Goal: Task Accomplishment & Management: Complete application form

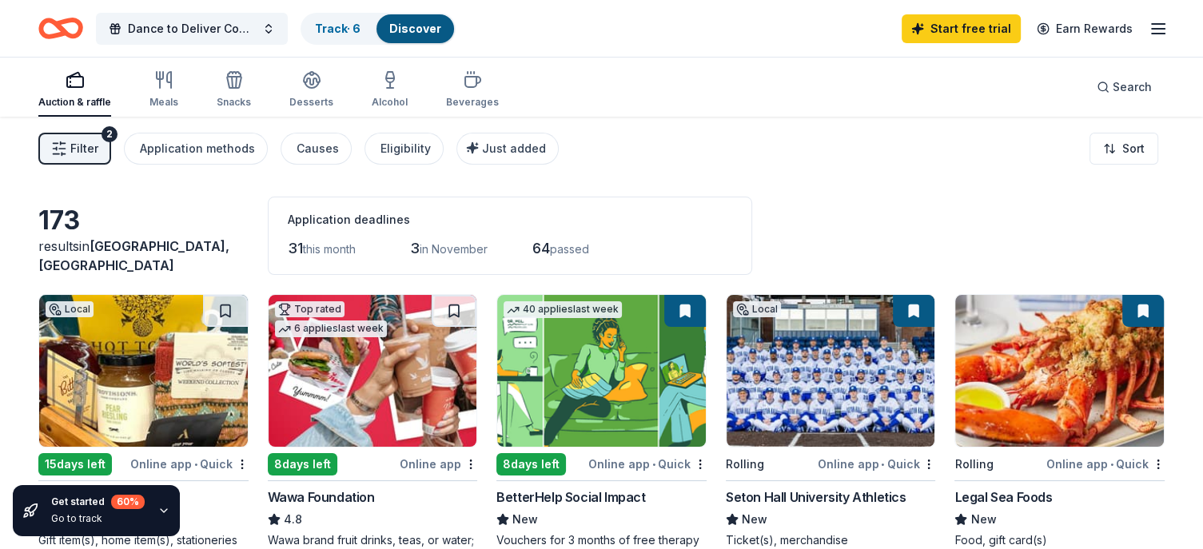
click at [54, 151] on icon "button" at bounding box center [59, 149] width 16 height 16
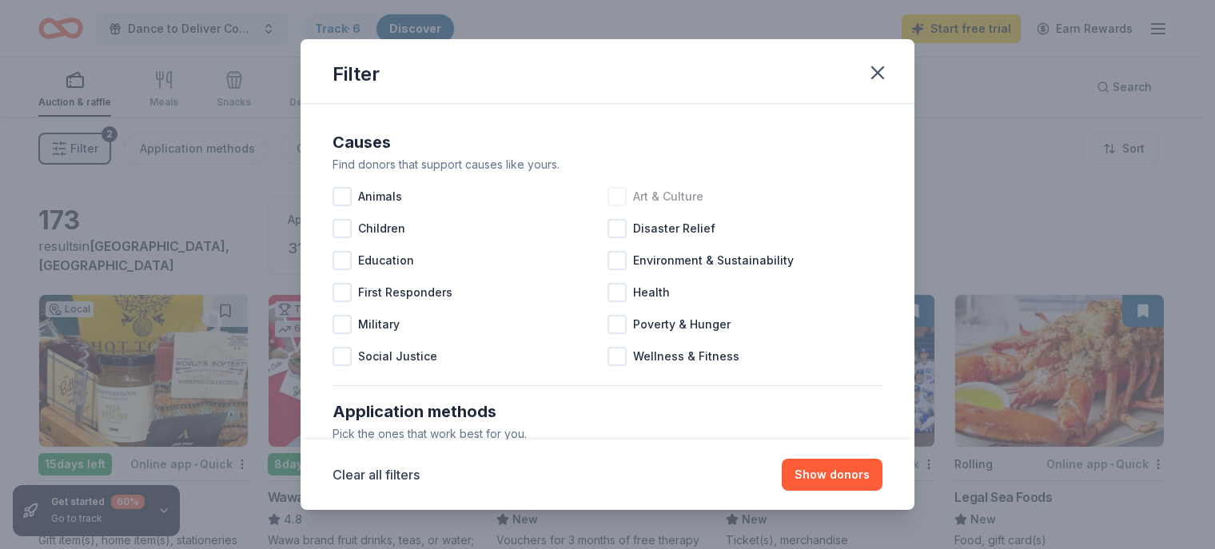
click at [608, 201] on div at bounding box center [616, 196] width 19 height 19
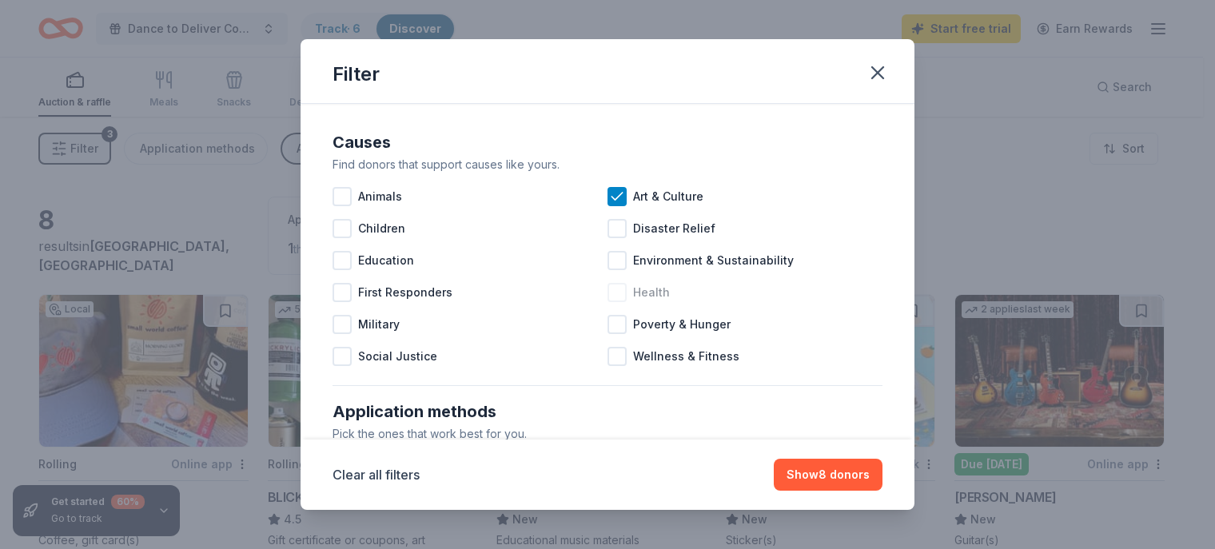
click at [615, 297] on div at bounding box center [616, 292] width 19 height 19
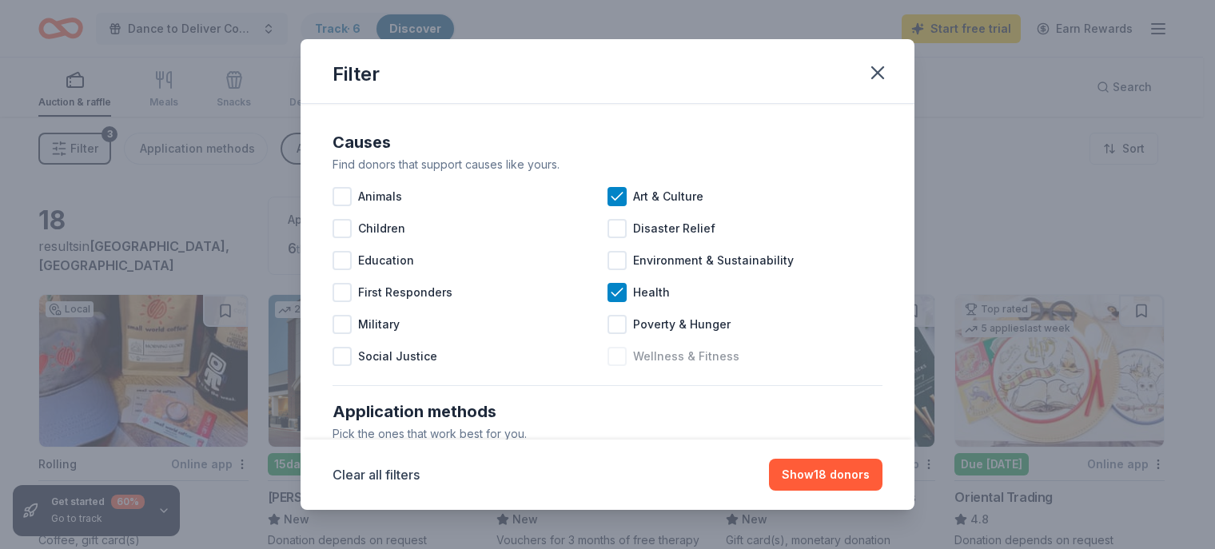
click at [610, 364] on div at bounding box center [616, 356] width 19 height 19
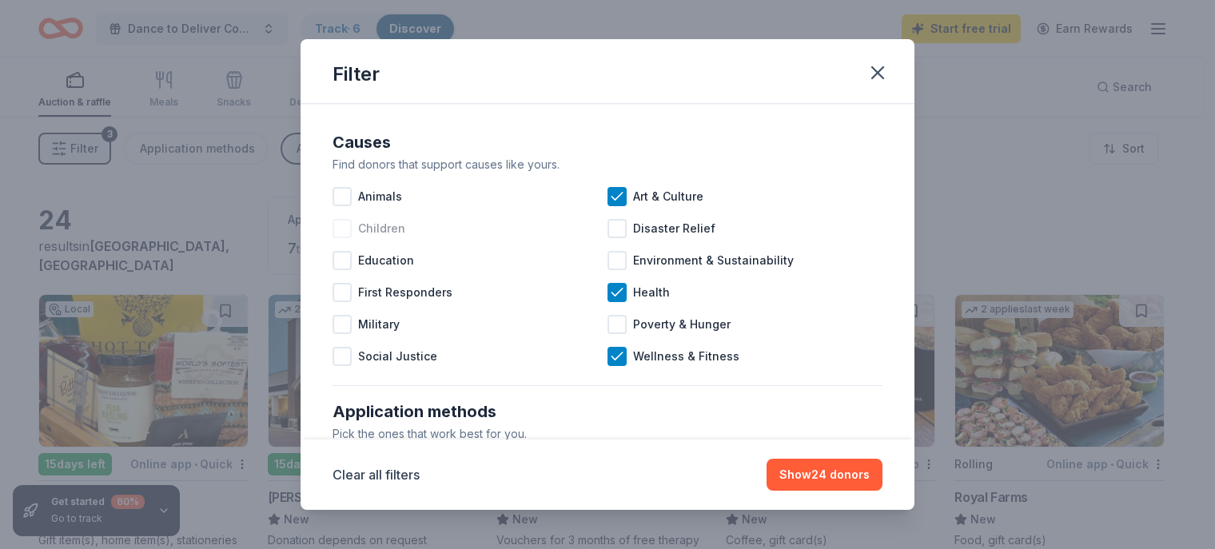
click at [337, 236] on div at bounding box center [342, 228] width 19 height 19
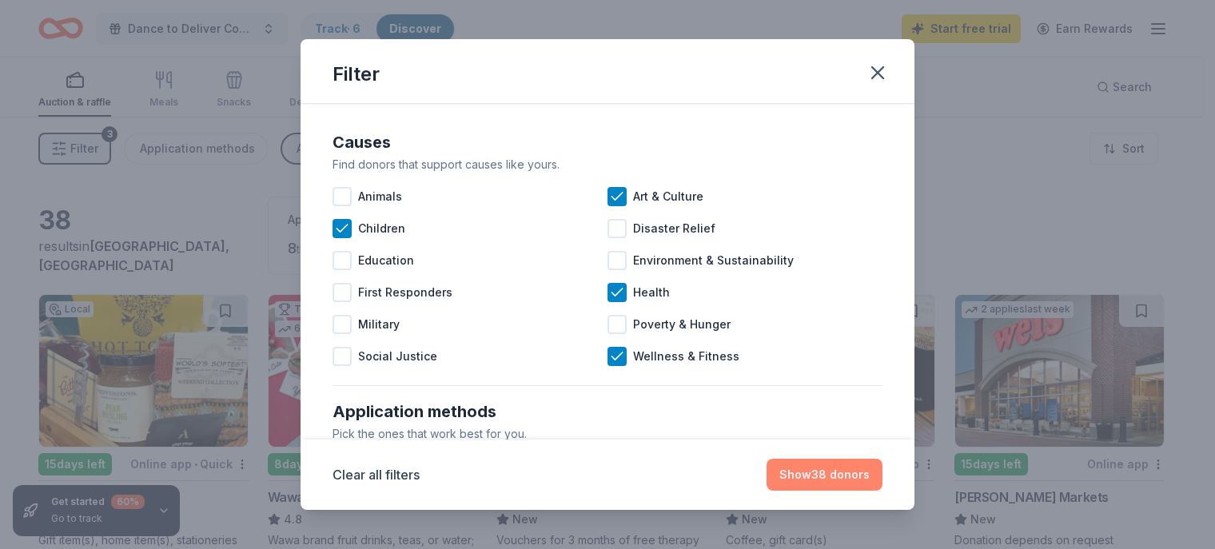
click at [812, 475] on button "Show 38 donors" at bounding box center [825, 475] width 116 height 32
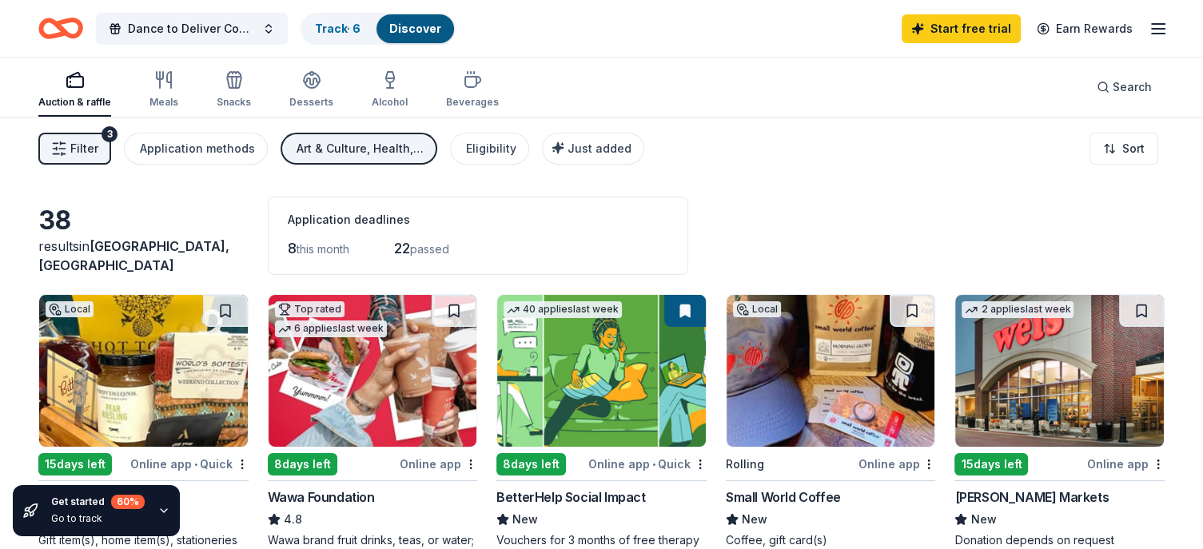
click at [75, 152] on span "Filter" at bounding box center [84, 148] width 28 height 19
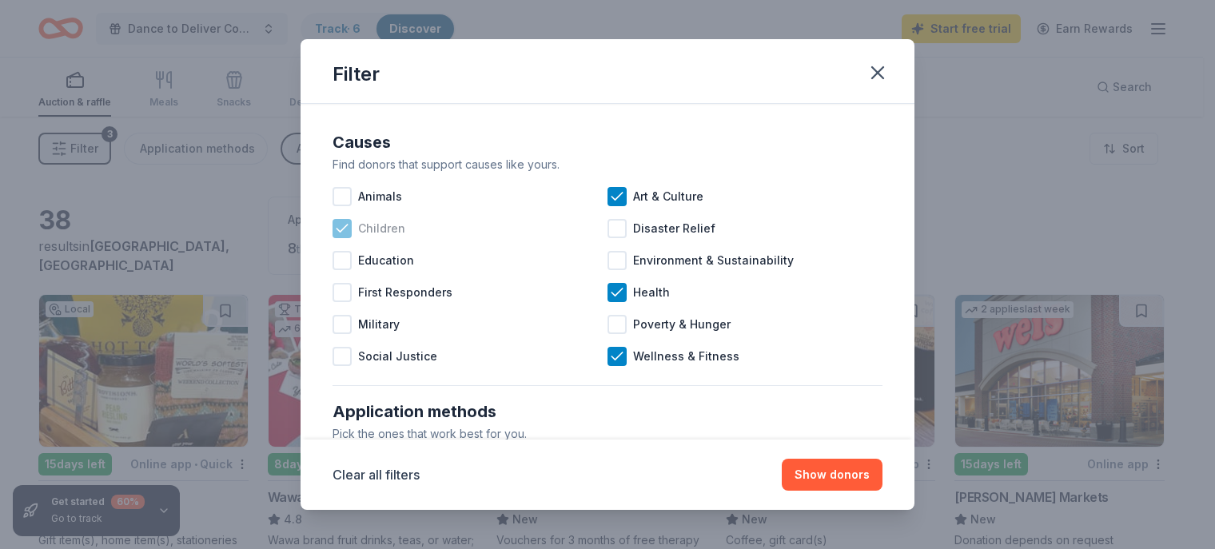
click at [336, 226] on icon at bounding box center [342, 229] width 16 height 16
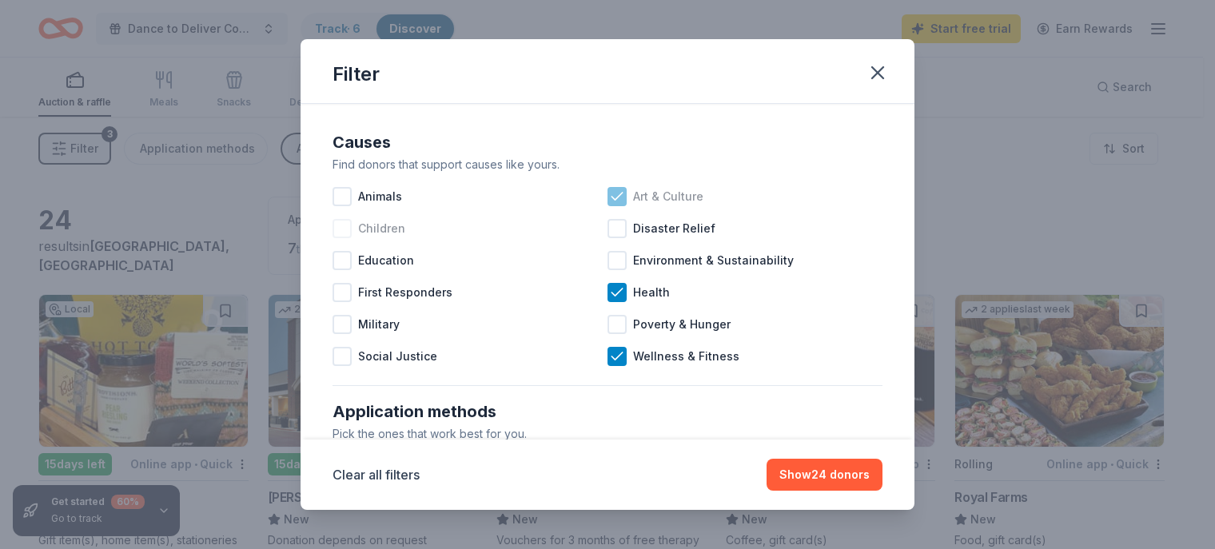
click at [616, 201] on icon at bounding box center [617, 197] width 16 height 16
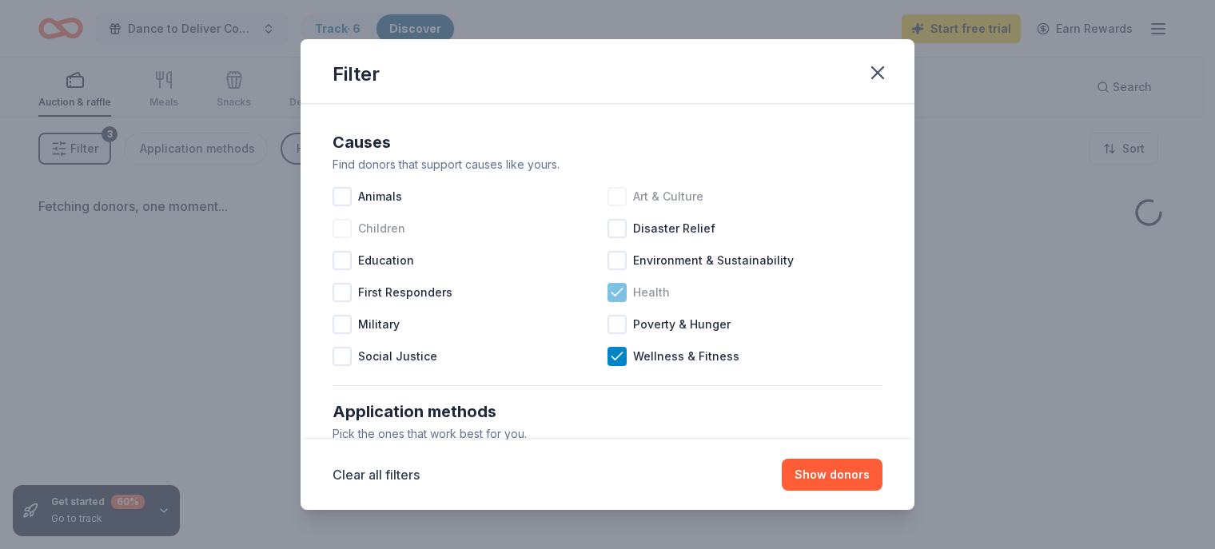
click at [621, 290] on div "Health" at bounding box center [744, 293] width 275 height 32
click at [616, 352] on icon at bounding box center [616, 355] width 10 height 7
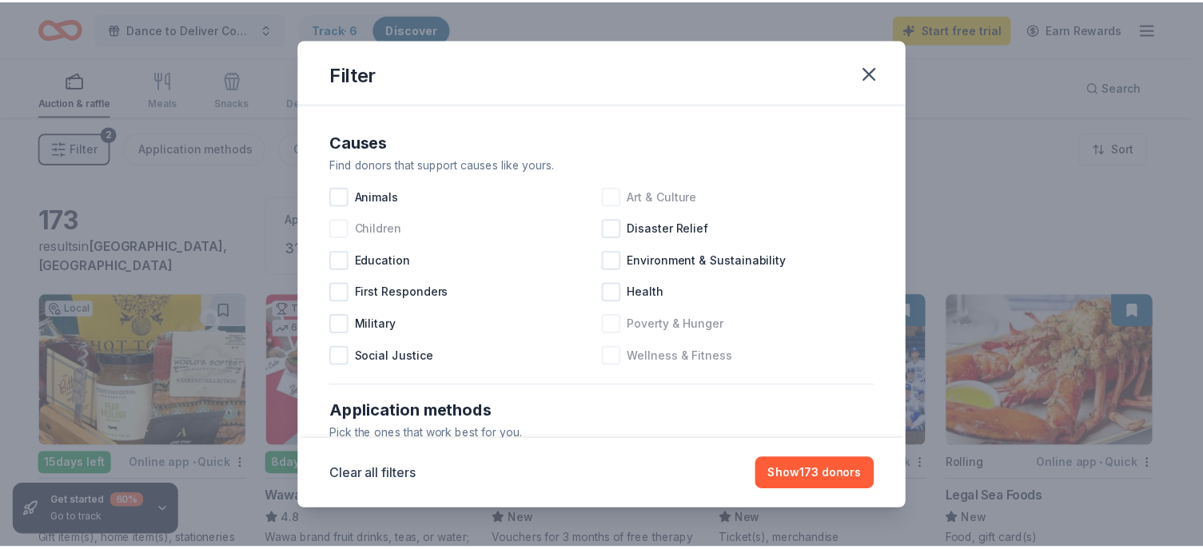
scroll to position [320, 0]
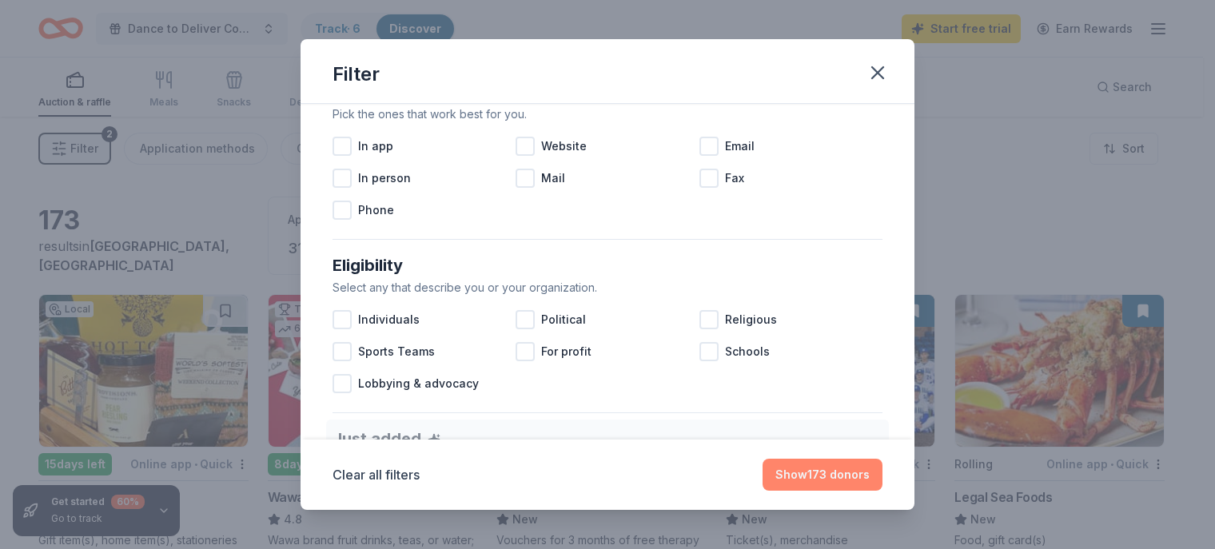
click at [810, 476] on button "Show 173 donors" at bounding box center [823, 475] width 120 height 32
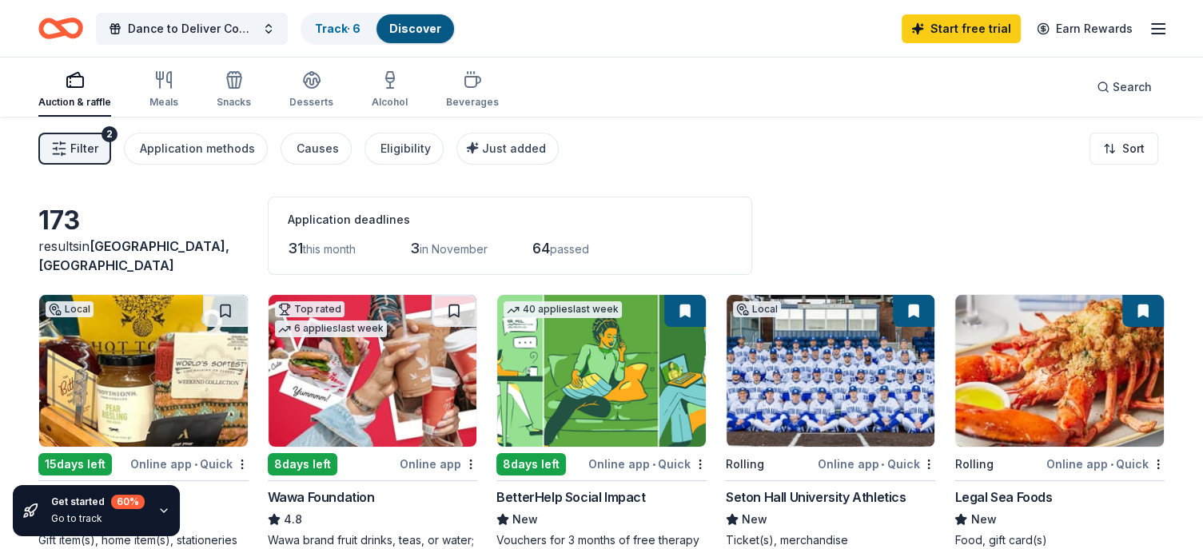
scroll to position [80, 0]
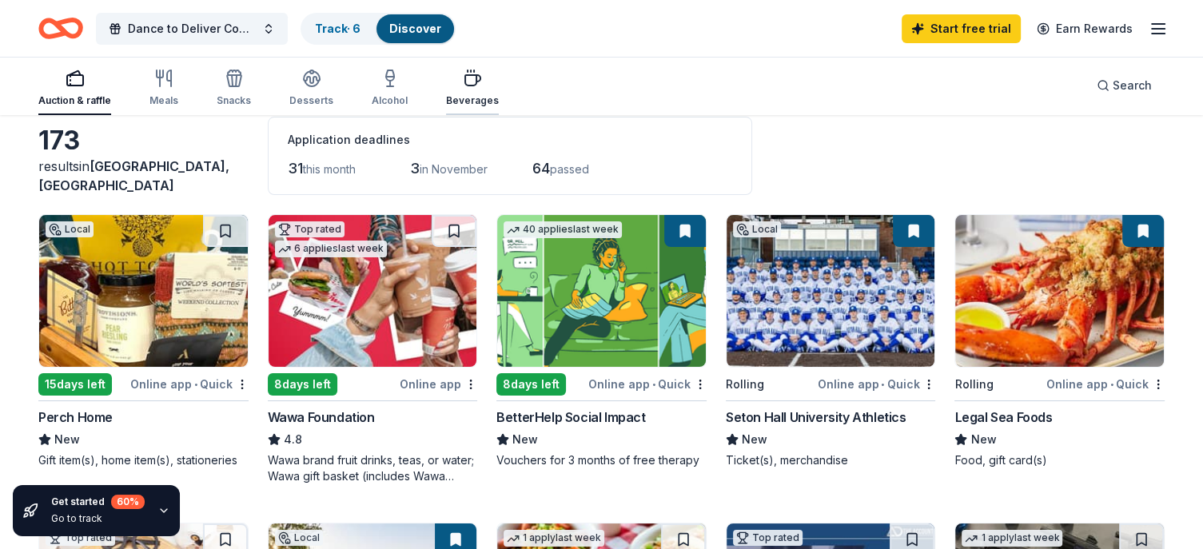
click at [476, 92] on div "Beverages" at bounding box center [472, 88] width 53 height 38
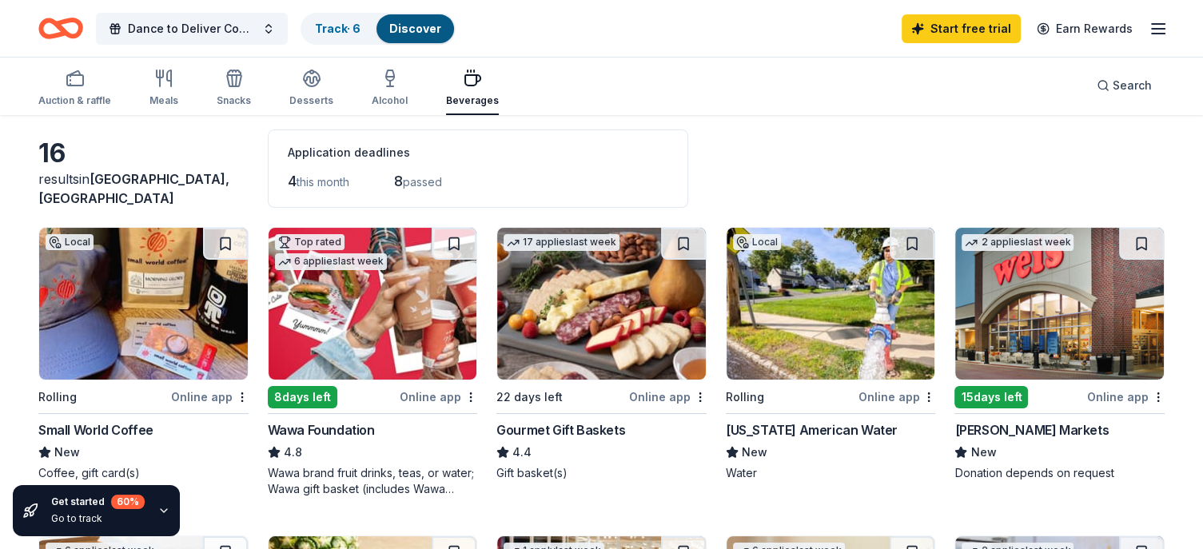
scroll to position [160, 0]
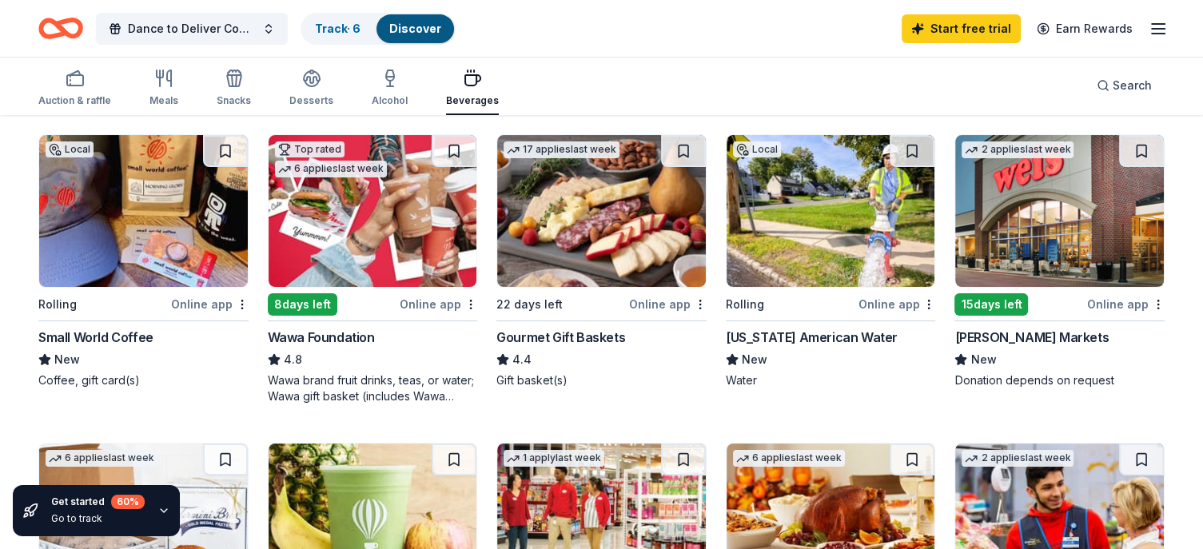
click at [790, 331] on div "New Jersey American Water" at bounding box center [812, 337] width 172 height 19
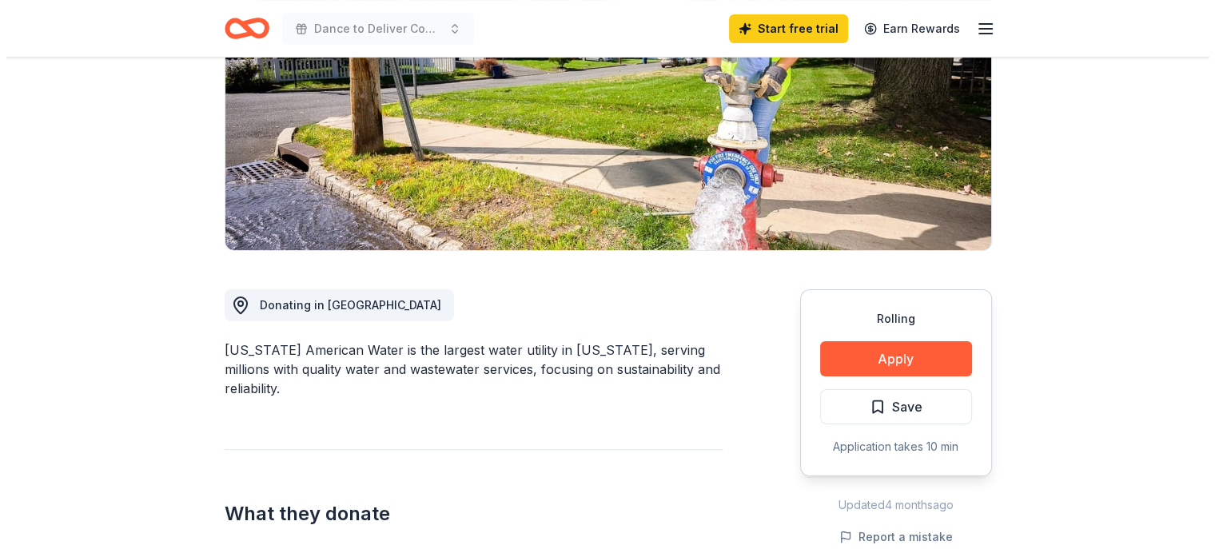
scroll to position [320, 0]
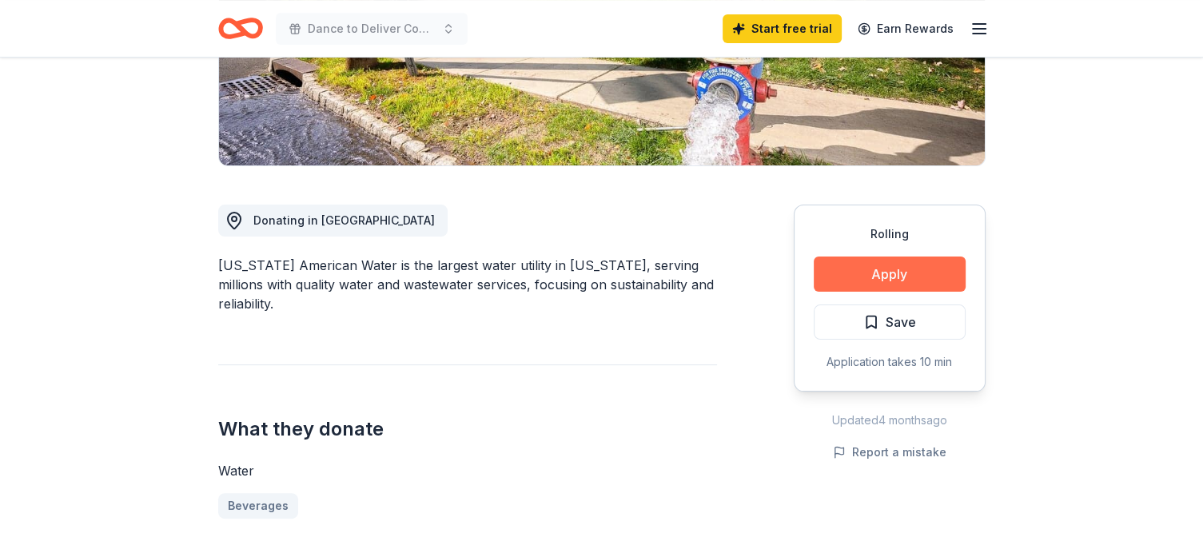
click at [850, 268] on button "Apply" at bounding box center [890, 274] width 152 height 35
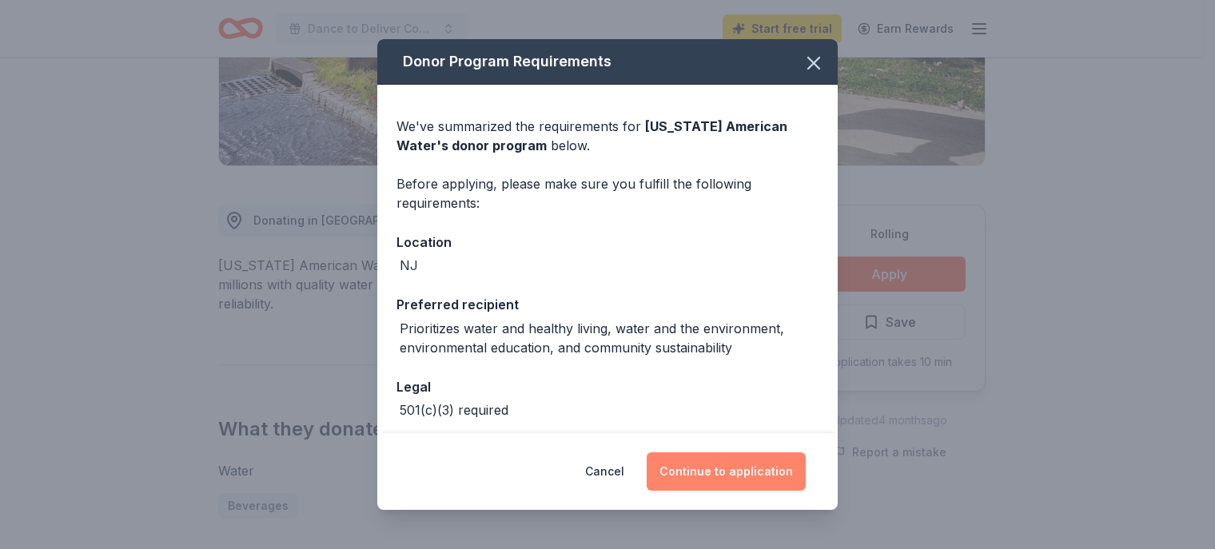
click at [687, 476] on button "Continue to application" at bounding box center [726, 471] width 159 height 38
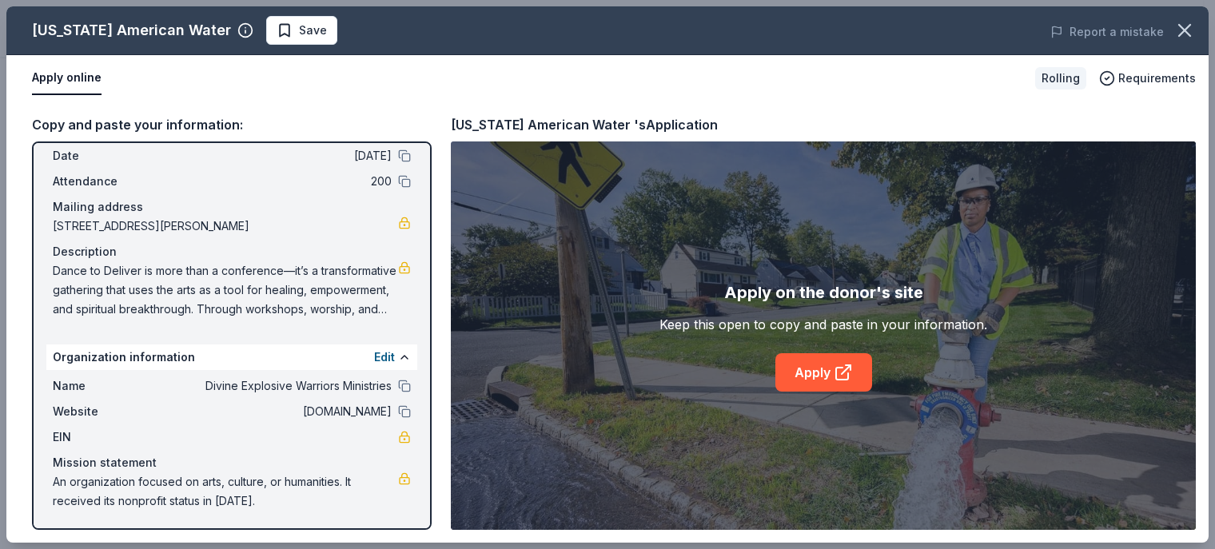
scroll to position [0, 0]
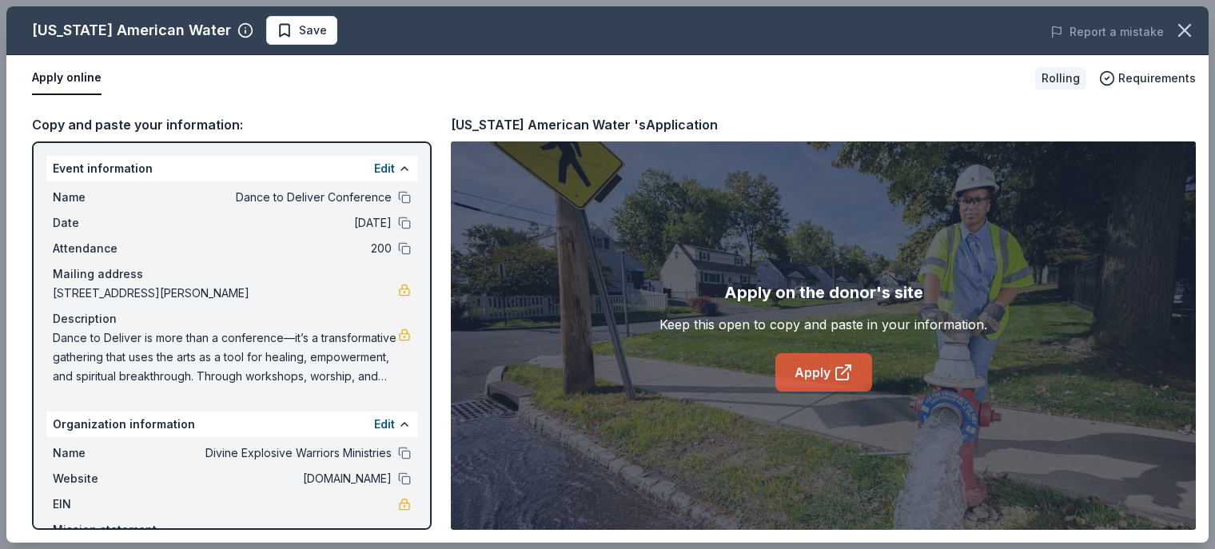
click at [826, 373] on link "Apply" at bounding box center [823, 372] width 97 height 38
